Goal: Information Seeking & Learning: Learn about a topic

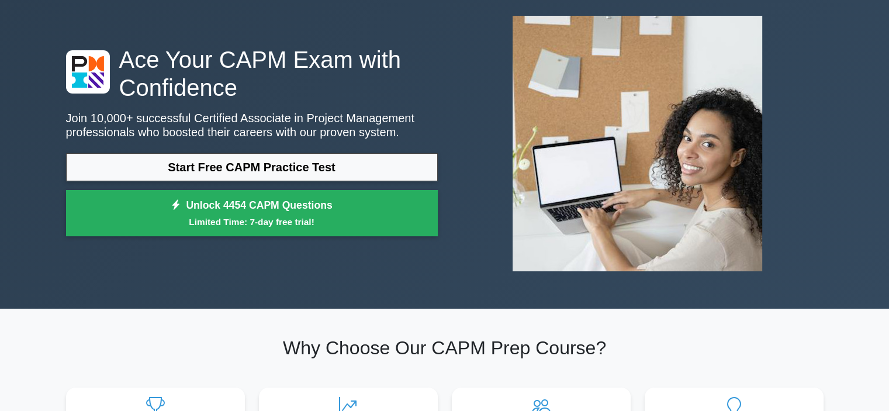
scroll to position [58, 0]
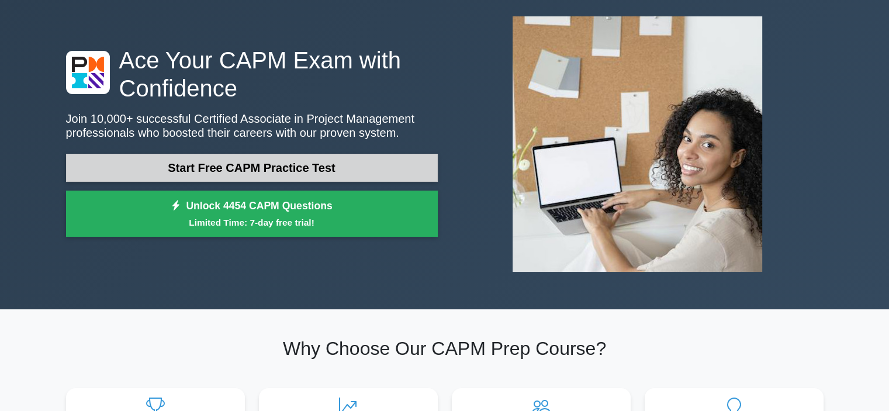
click at [264, 163] on link "Start Free CAPM Practice Test" at bounding box center [252, 168] width 372 height 28
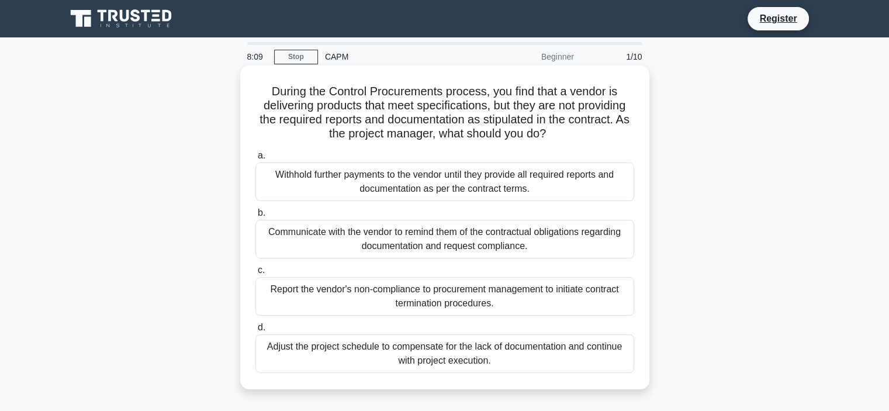
click at [258, 156] on span "a." at bounding box center [262, 155] width 8 height 10
click at [255, 156] on input "a. Withhold further payments to the vendor until they provide all required repo…" at bounding box center [255, 156] width 0 height 8
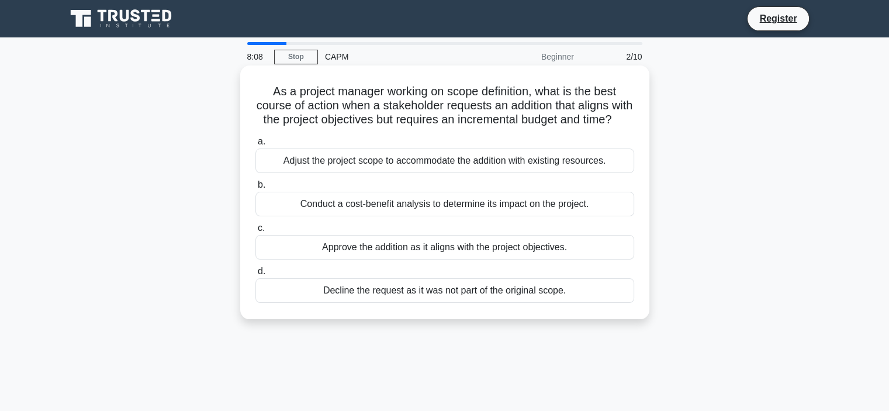
click at [271, 173] on div "Adjust the project scope to accommodate the addition with existing resources." at bounding box center [444, 160] width 379 height 25
click at [255, 145] on input "a. Adjust the project scope to accommodate the addition with existing resources." at bounding box center [255, 142] width 0 height 8
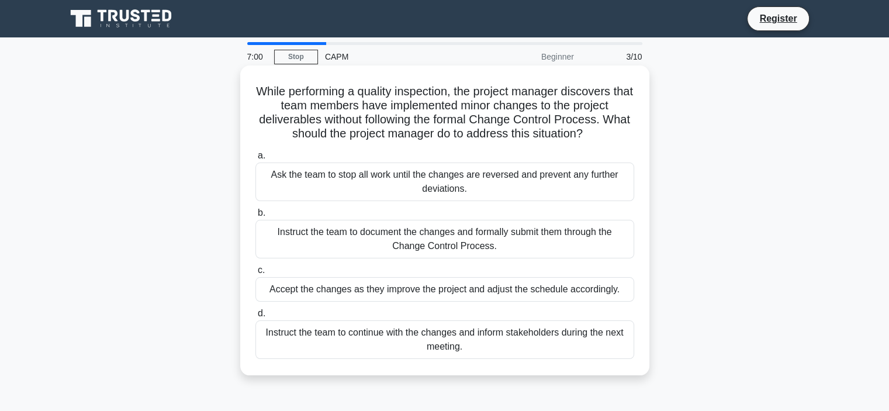
click at [296, 182] on div "Ask the team to stop all work until the changes are reversed and prevent any fu…" at bounding box center [444, 181] width 379 height 39
click at [255, 160] on input "a. Ask the team to stop all work until the changes are reversed and prevent any…" at bounding box center [255, 156] width 0 height 8
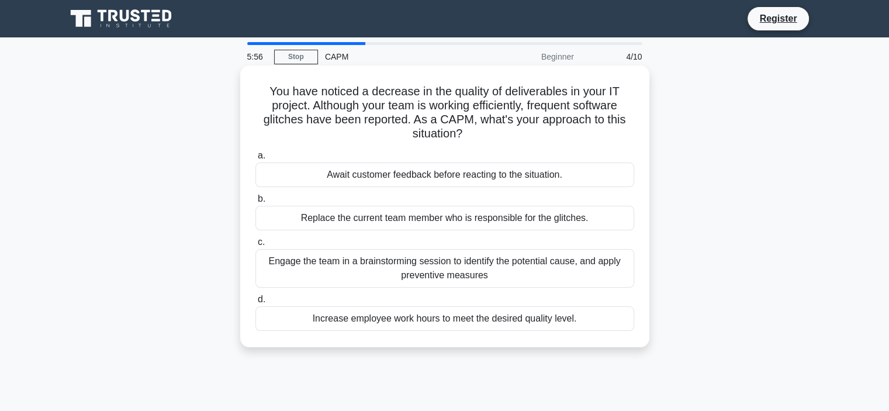
click at [297, 262] on div "Engage the team in a brainstorming session to identify the potential cause, and…" at bounding box center [444, 268] width 379 height 39
click at [255, 246] on input "c. Engage the team in a brainstorming session to identify the potential cause, …" at bounding box center [255, 242] width 0 height 8
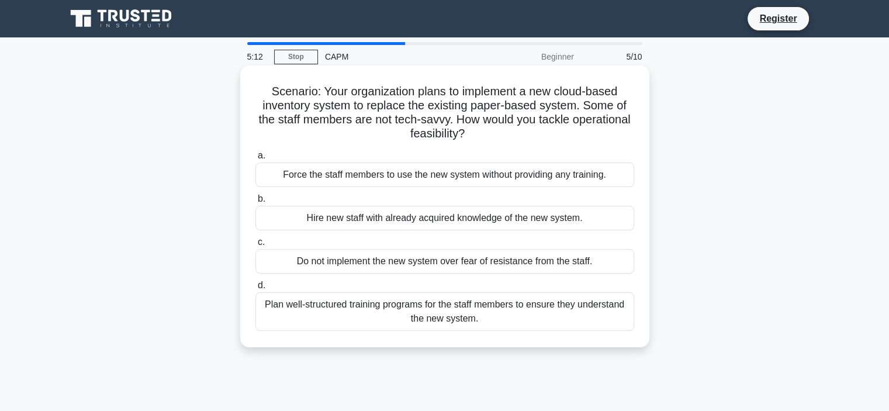
click at [428, 311] on div "Plan well-structured training programs for the staff members to ensure they und…" at bounding box center [444, 311] width 379 height 39
click at [260, 304] on div "Plan well-structured training programs for the staff members to ensure they und…" at bounding box center [444, 311] width 379 height 39
click at [255, 289] on input "d. Plan well-structured training programs for the staff members to ensure they …" at bounding box center [255, 286] width 0 height 8
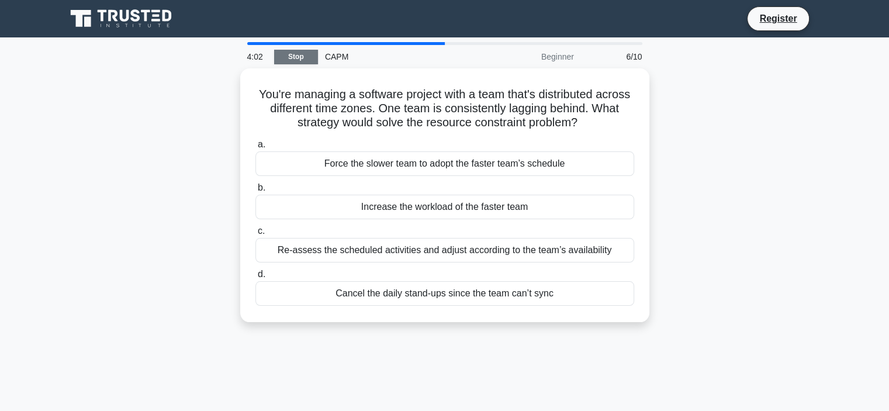
click at [299, 56] on link "Stop" at bounding box center [296, 57] width 44 height 15
